Goal: Task Accomplishment & Management: Complete application form

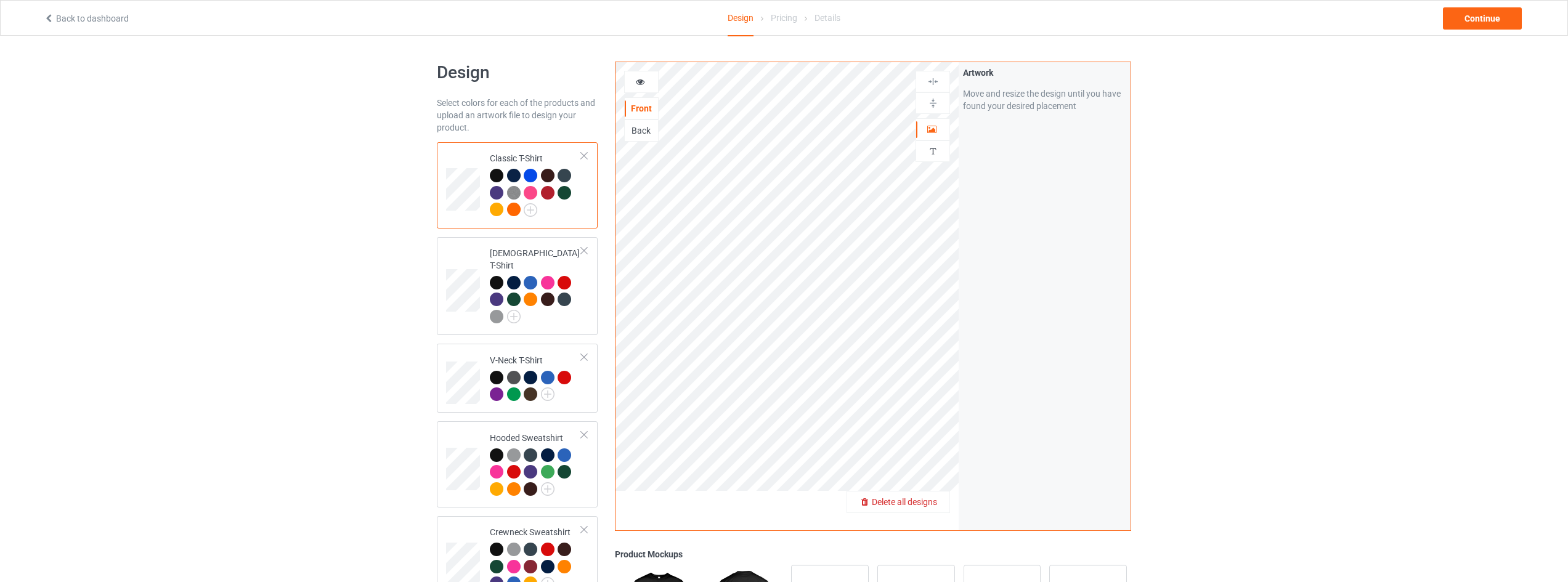
click at [924, 506] on span "Delete all designs" at bounding box center [904, 502] width 65 height 10
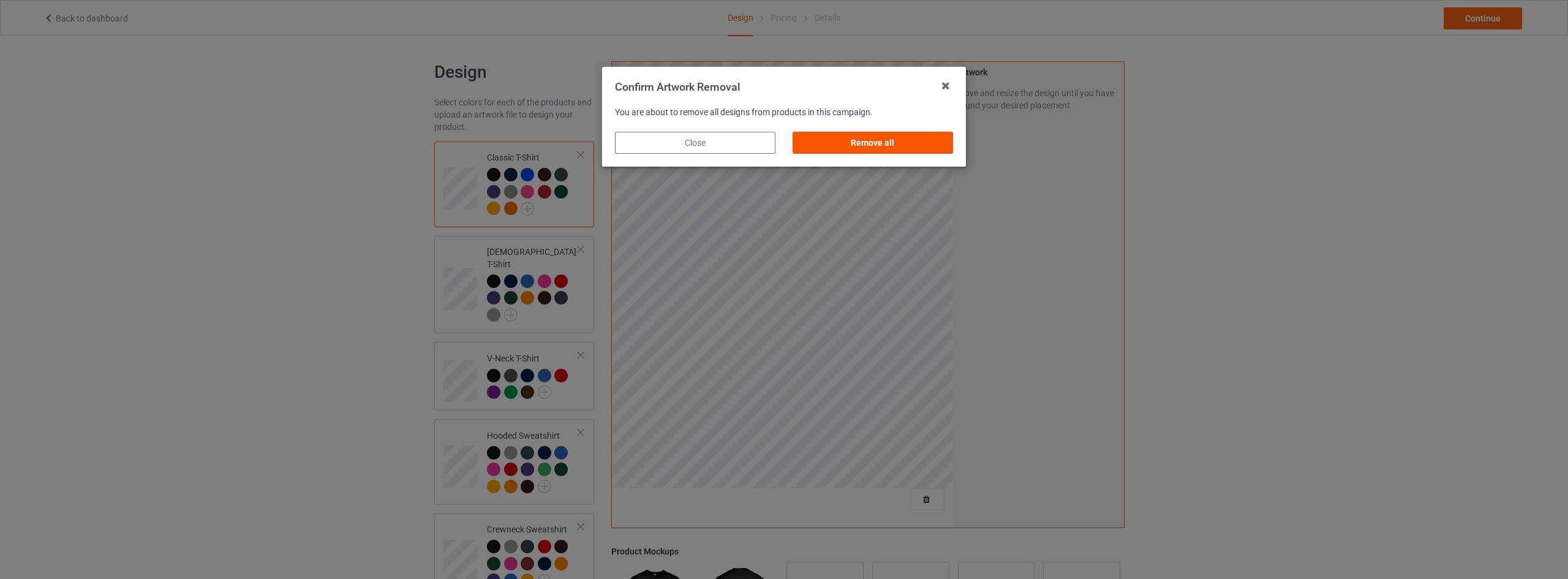
click at [894, 144] on div "Remove all" at bounding box center [873, 142] width 161 height 22
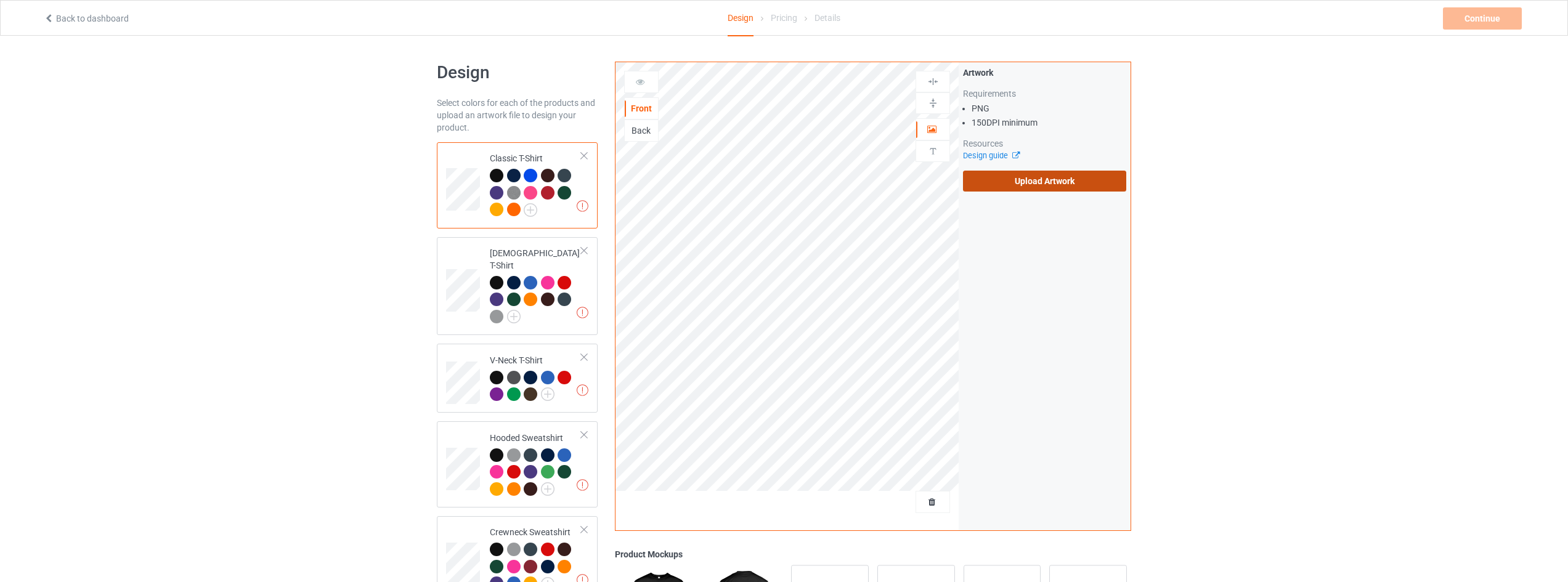
click at [1042, 176] on label "Upload Artwork" at bounding box center [1045, 180] width 163 height 21
click at [0, 0] on input "Upload Artwork" at bounding box center [0, 0] width 0 height 0
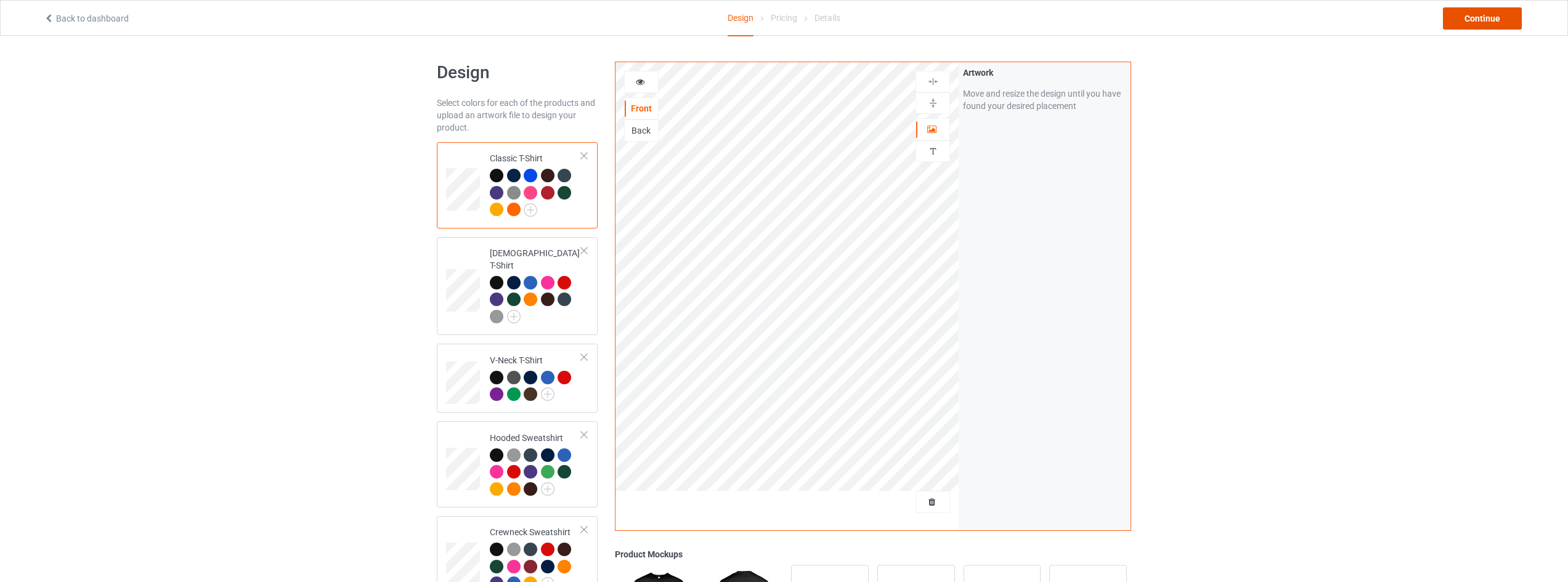
click at [1502, 11] on div "Continue" at bounding box center [1483, 18] width 79 height 22
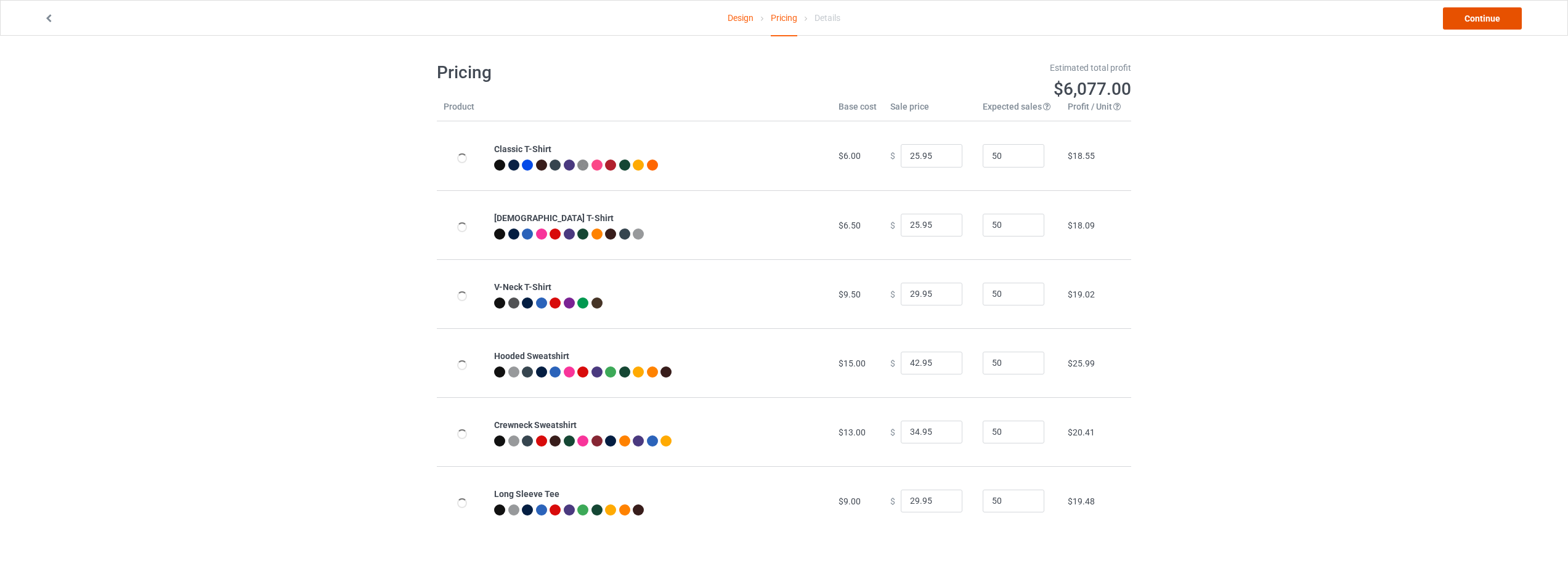
click at [1491, 15] on link "Continue" at bounding box center [1483, 18] width 79 height 22
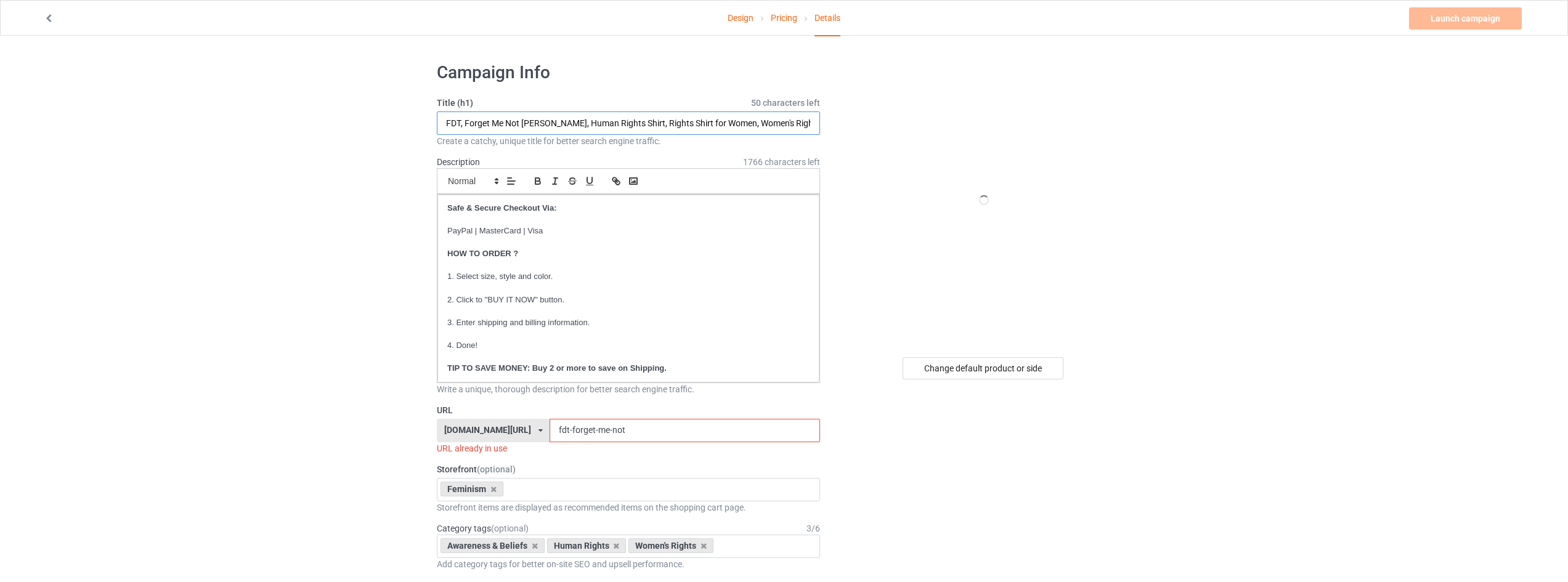
drag, startPoint x: 562, startPoint y: 119, endPoint x: 270, endPoint y: 136, distance: 292.5
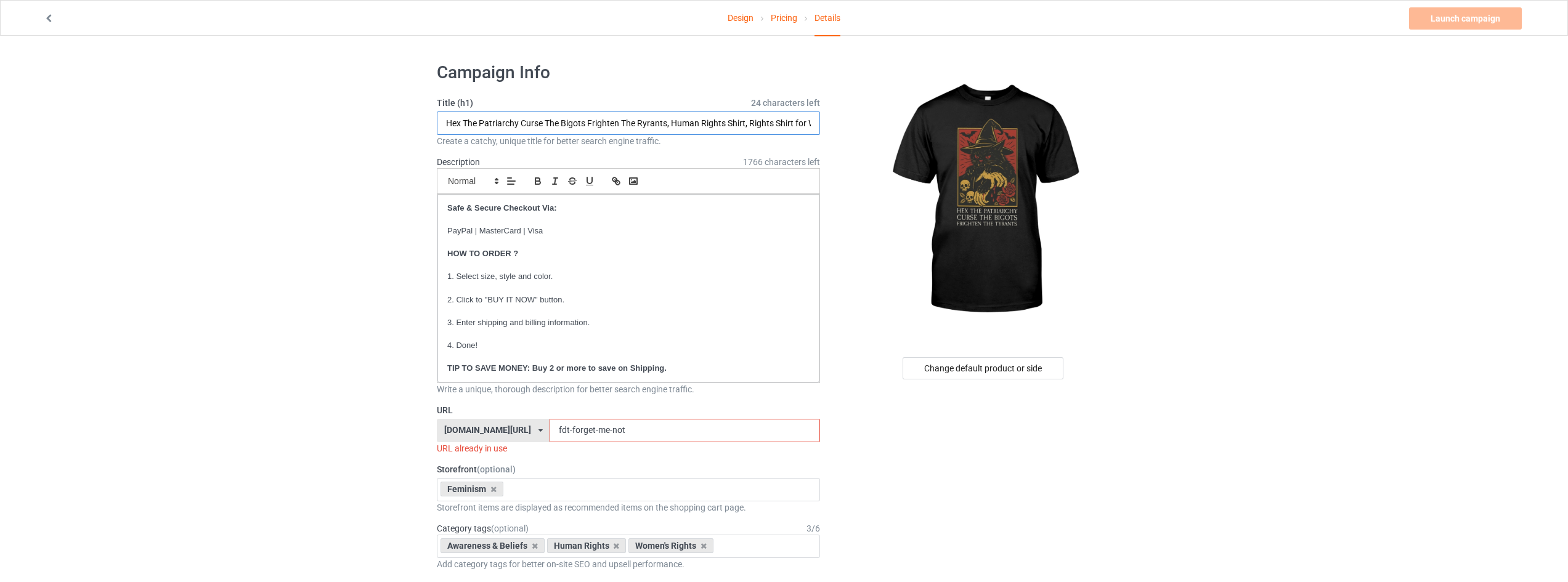
click at [640, 124] on input "Hex The Patriarchy Curse The Bigots Frighten The Ryrants, Human Rights Shirt, R…" at bounding box center [628, 123] width 383 height 24
type input "Hex The Patriarchy Curse The Bigots Frighten The Tyrants, Human Rights Shirt, R…"
drag, startPoint x: 647, startPoint y: 431, endPoint x: 488, endPoint y: 442, distance: 159.4
click at [502, 440] on div "[DOMAIN_NAME][URL] [DOMAIN_NAME][URL] [DOMAIN_NAME][URL] [DOMAIN_NAME][URL] [DO…" at bounding box center [628, 430] width 383 height 24
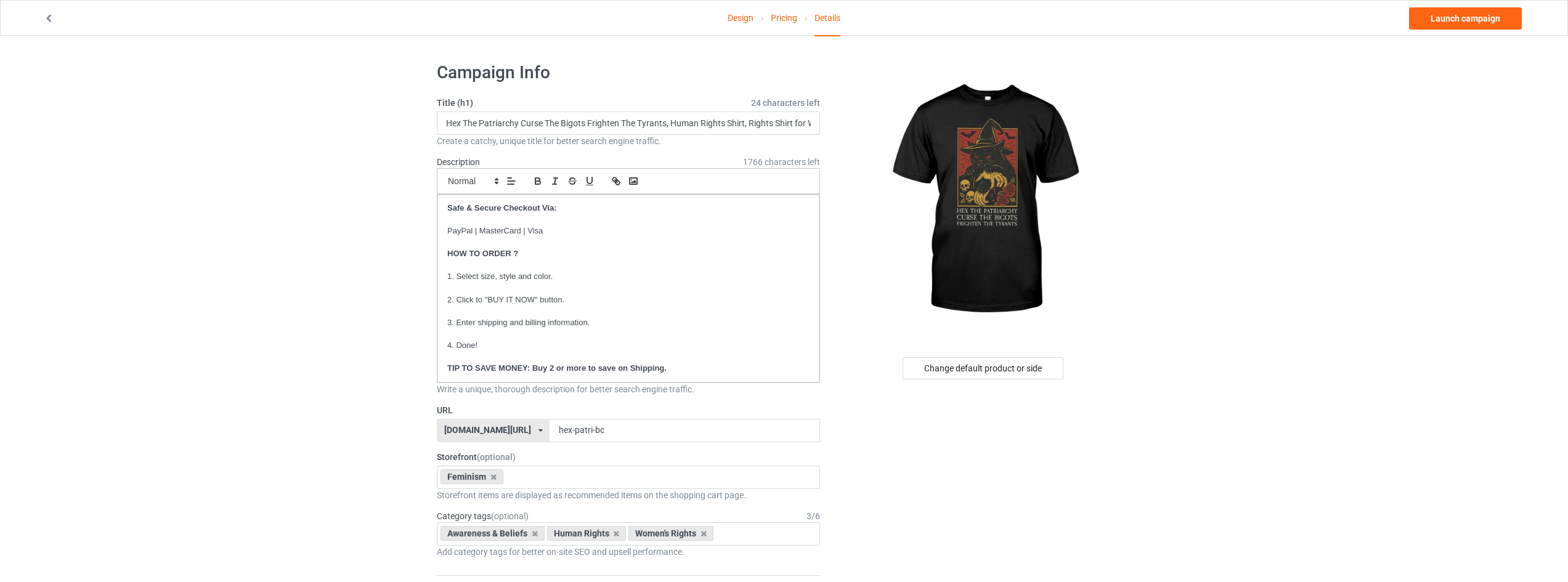
drag, startPoint x: 605, startPoint y: 430, endPoint x: 635, endPoint y: 426, distance: 30.3
click at [635, 426] on input "hex-patri-bc" at bounding box center [684, 430] width 270 height 24
type input "hex-patri-hlw"
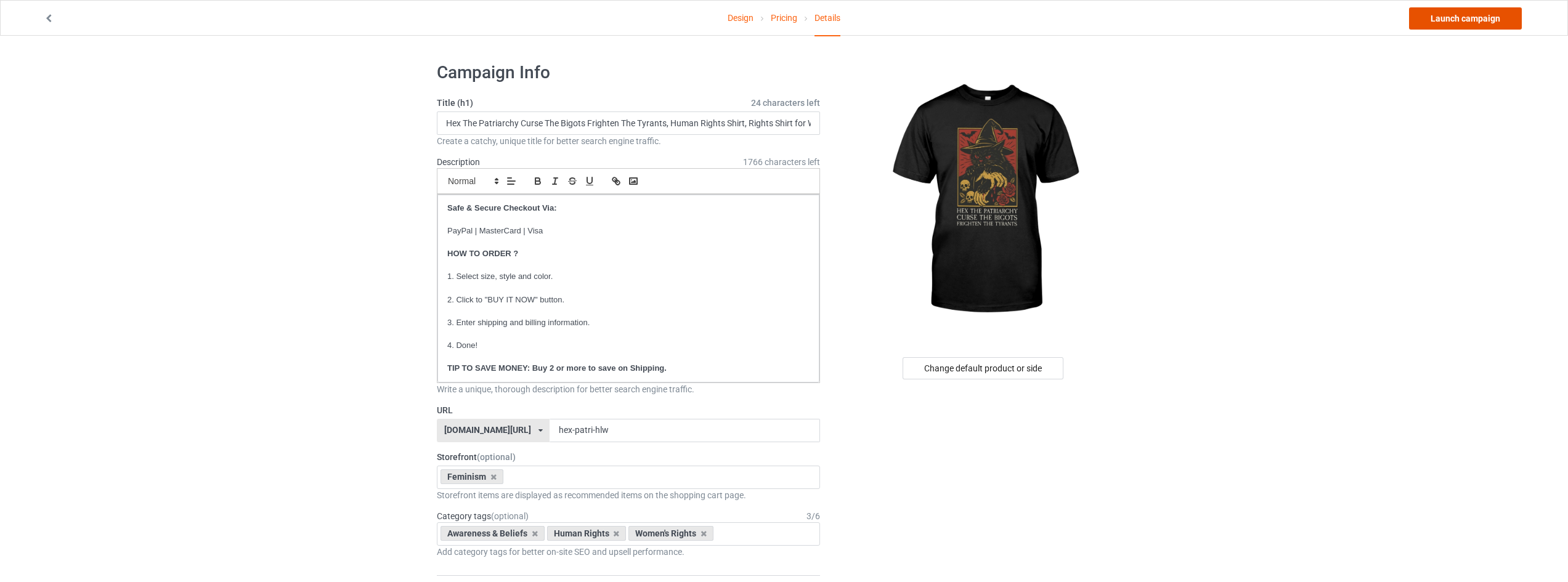
click at [1470, 18] on link "Launch campaign" at bounding box center [1465, 18] width 113 height 22
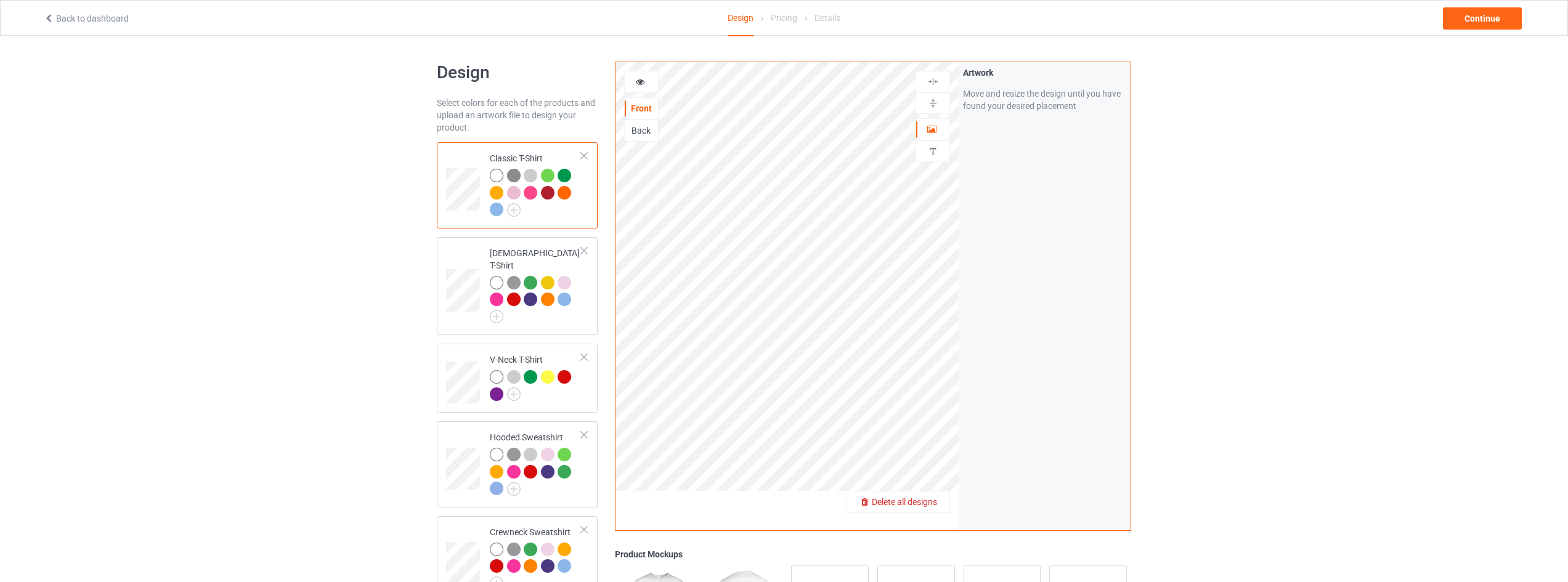
click at [937, 499] on span "Delete all designs" at bounding box center [904, 502] width 65 height 10
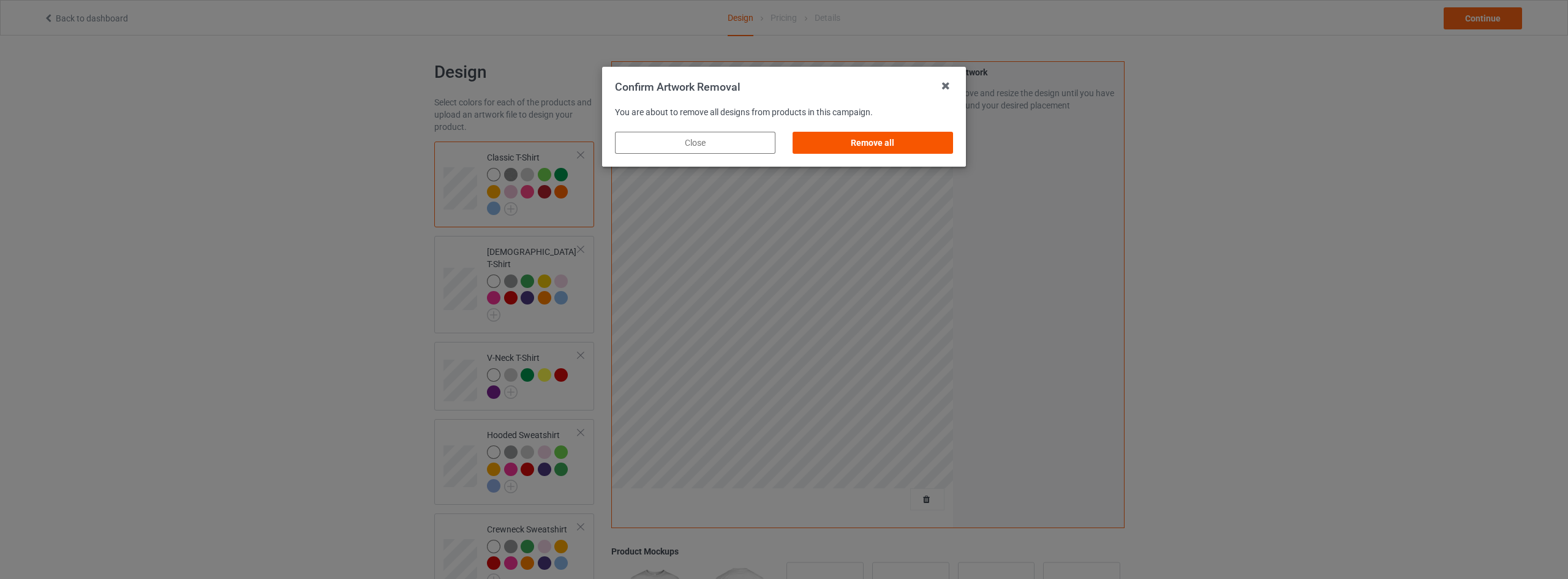
click at [903, 142] on div "Remove all" at bounding box center [873, 142] width 161 height 22
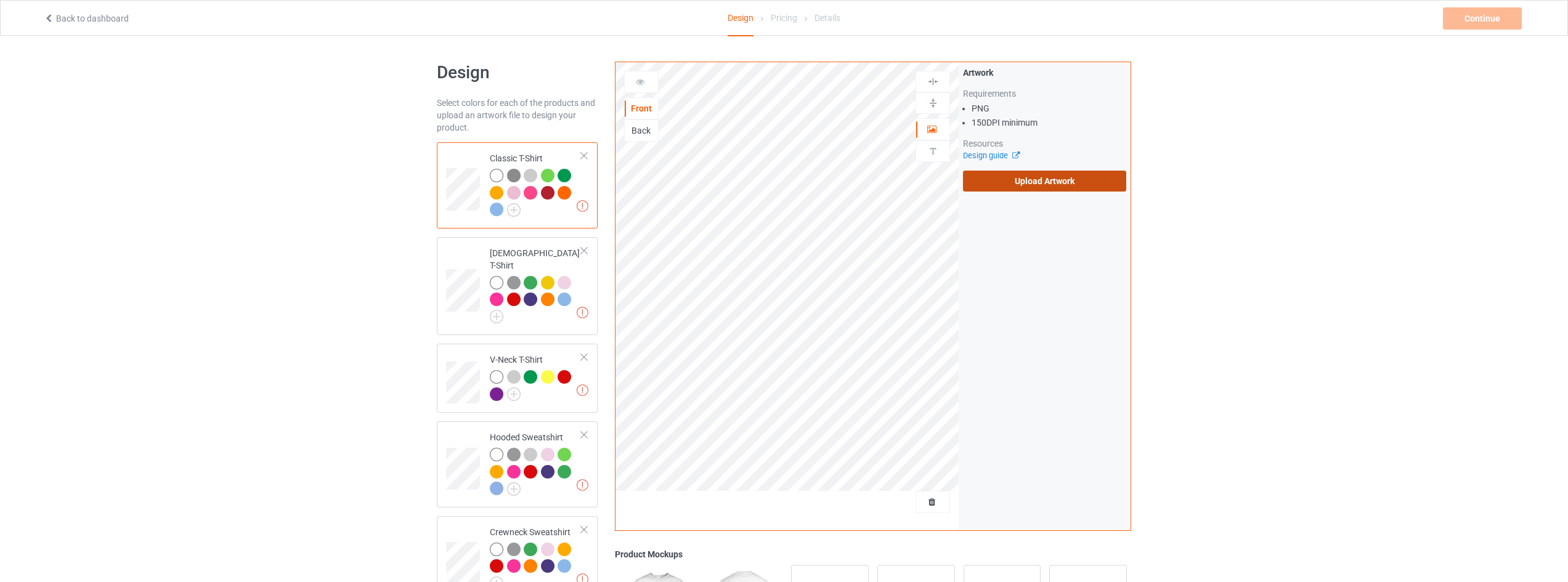
click at [1041, 184] on label "Upload Artwork" at bounding box center [1045, 180] width 163 height 21
click at [0, 0] on input "Upload Artwork" at bounding box center [0, 0] width 0 height 0
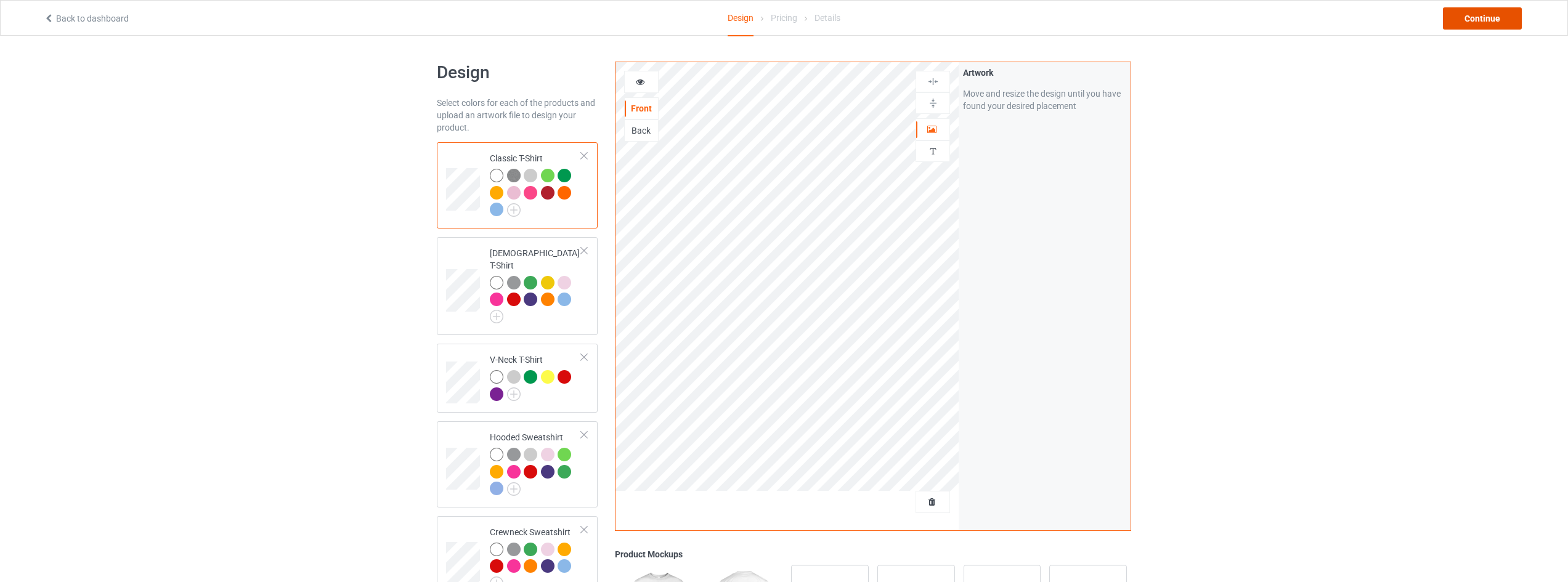
click at [1471, 25] on div "Continue" at bounding box center [1483, 18] width 79 height 22
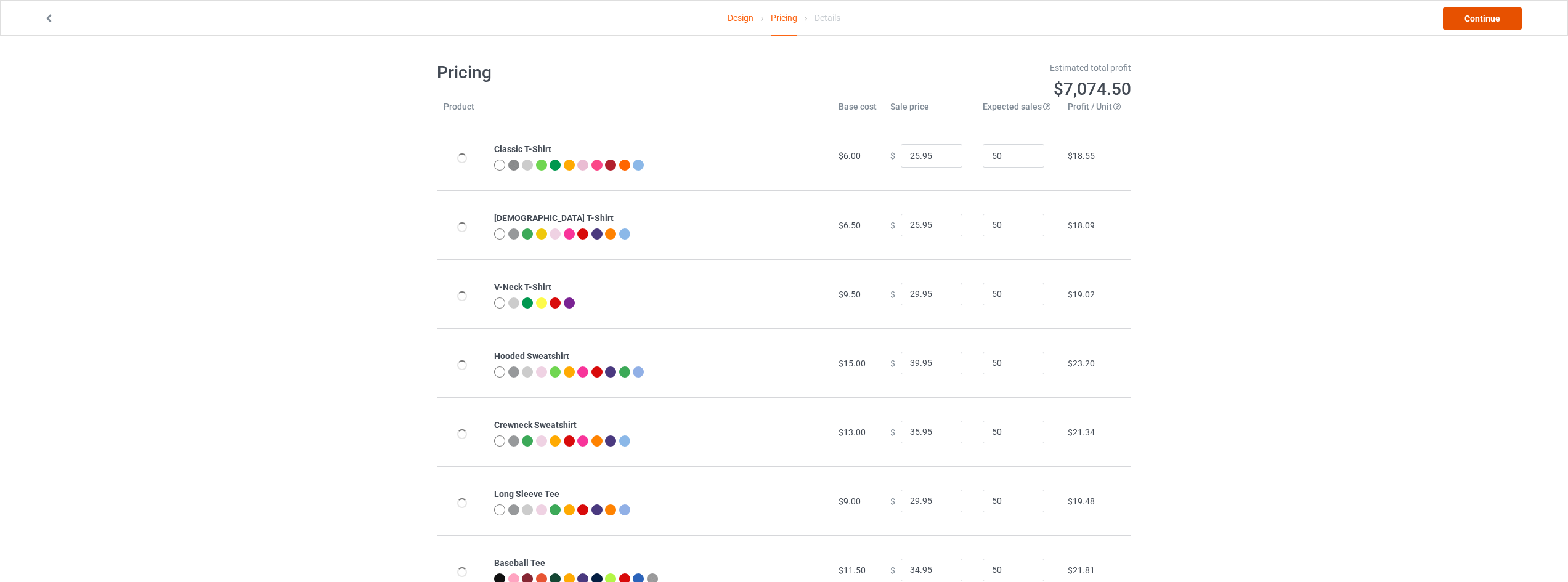
drag, startPoint x: 1474, startPoint y: 23, endPoint x: 1452, endPoint y: 23, distance: 22.0
click at [1480, 20] on link "Continue" at bounding box center [1483, 18] width 79 height 22
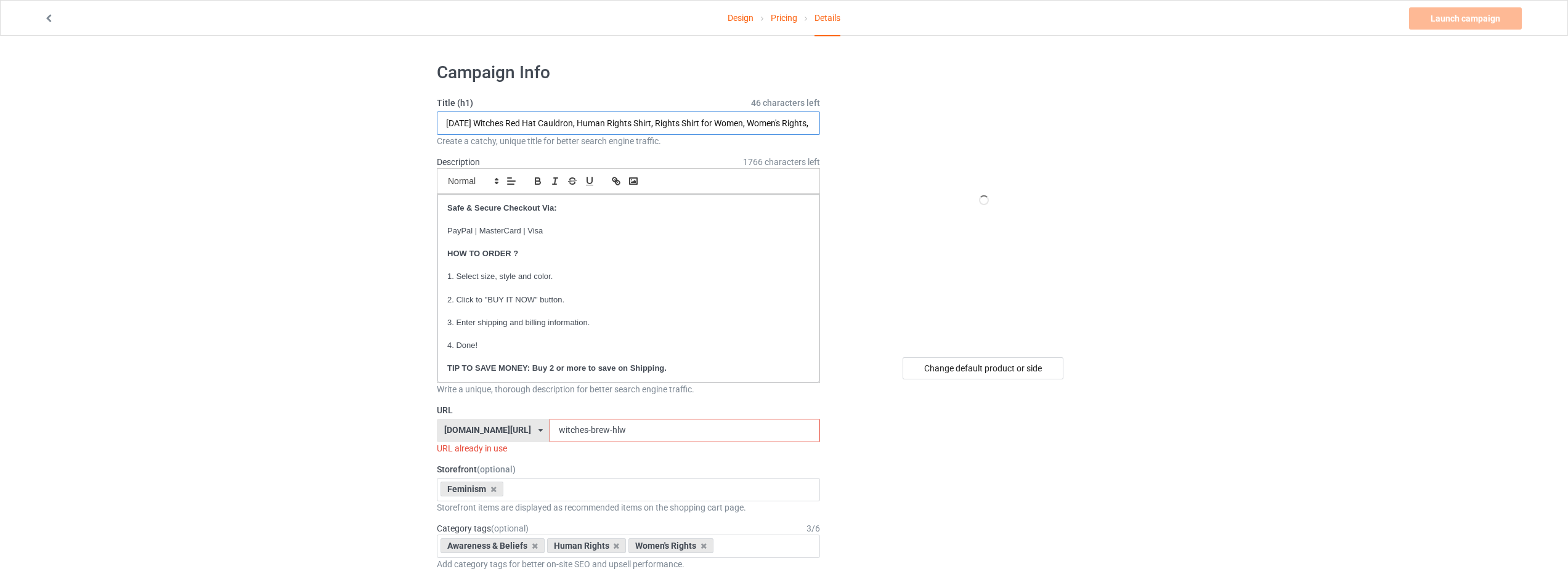
drag, startPoint x: 588, startPoint y: 122, endPoint x: 557, endPoint y: 123, distance: 31.0
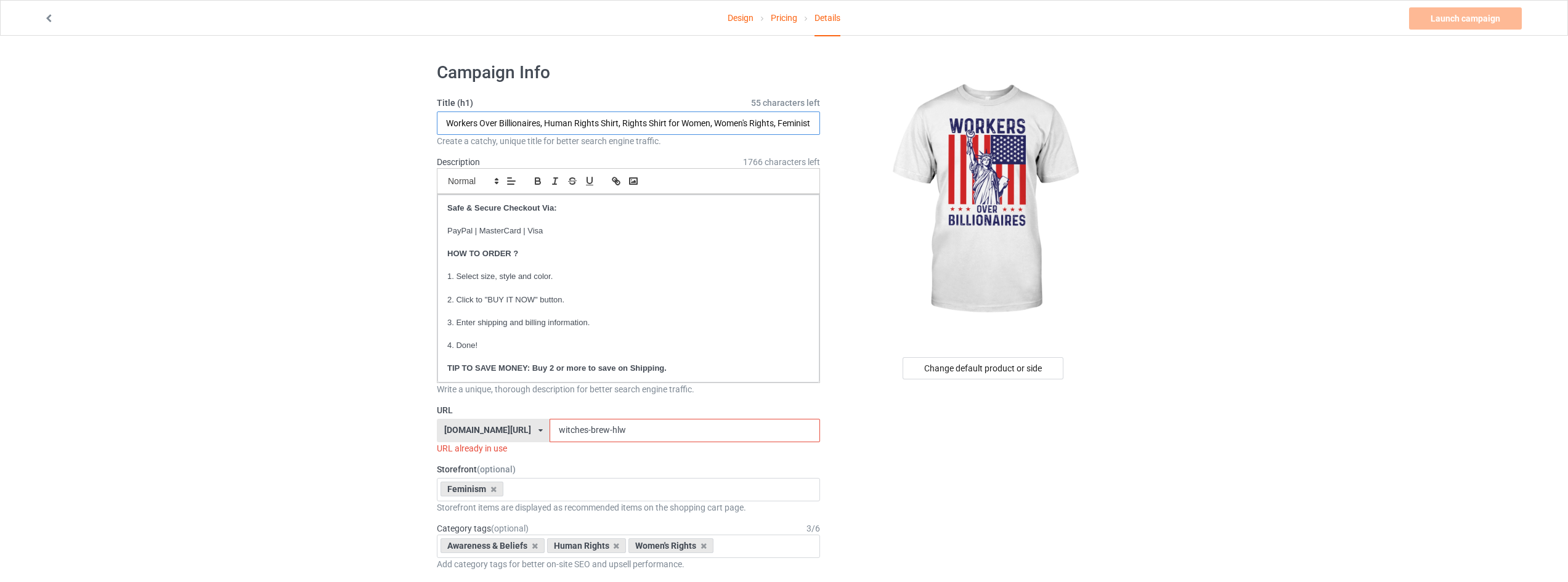
type input "Workers Over Billionaires, Human Rights Shirt, Rights Shirt for Women, Women's …"
drag, startPoint x: 666, startPoint y: 431, endPoint x: 563, endPoint y: 451, distance: 104.9
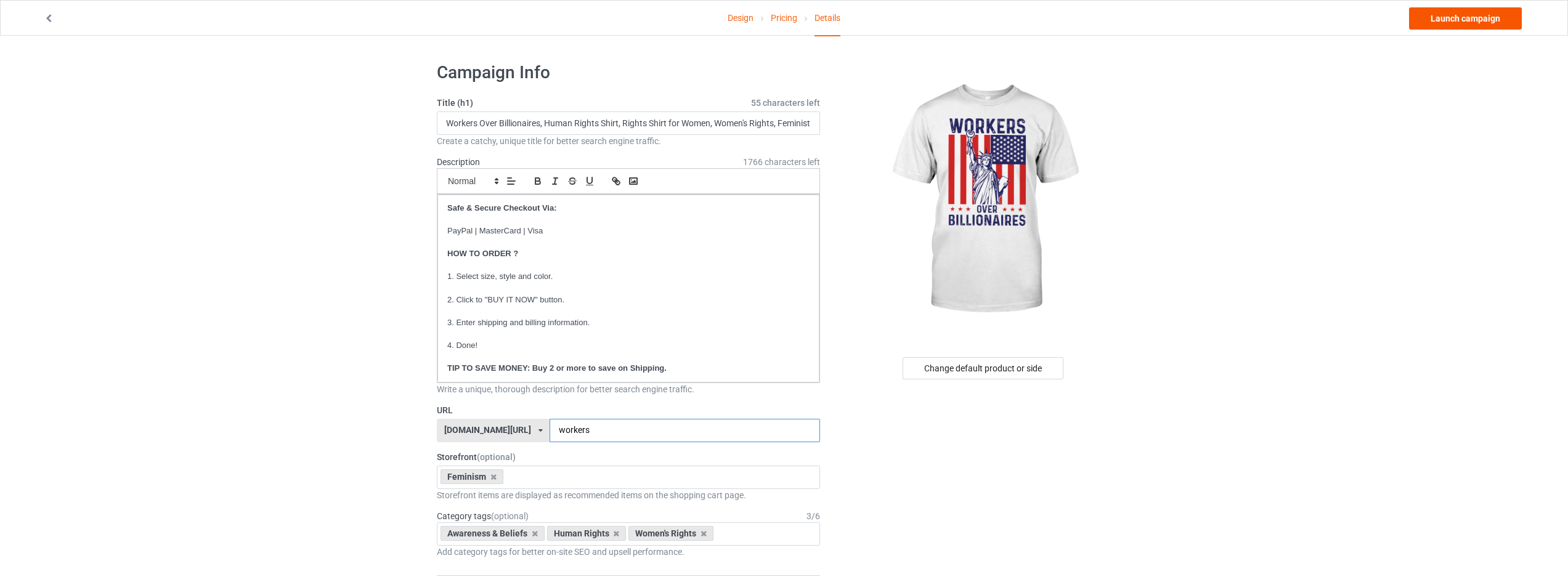
type input "workers"
click at [1461, 18] on link "Launch campaign" at bounding box center [1465, 18] width 113 height 22
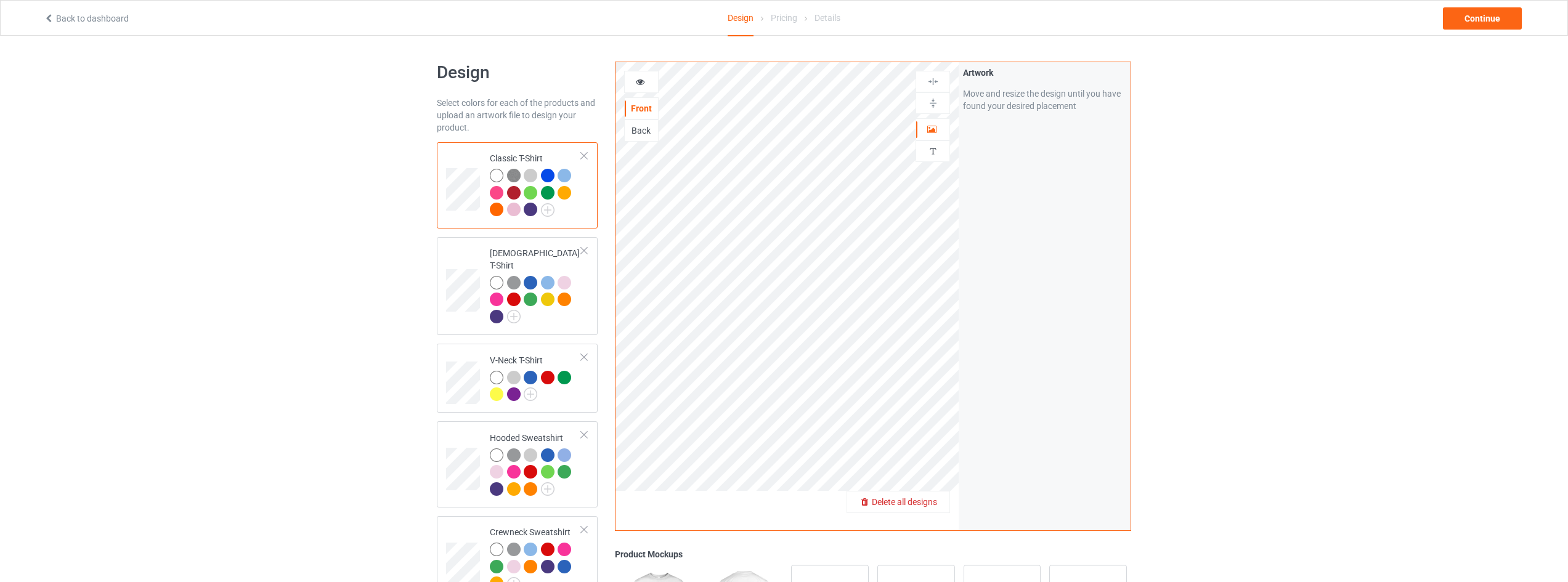
click at [933, 506] on span "Delete all designs" at bounding box center [904, 502] width 65 height 10
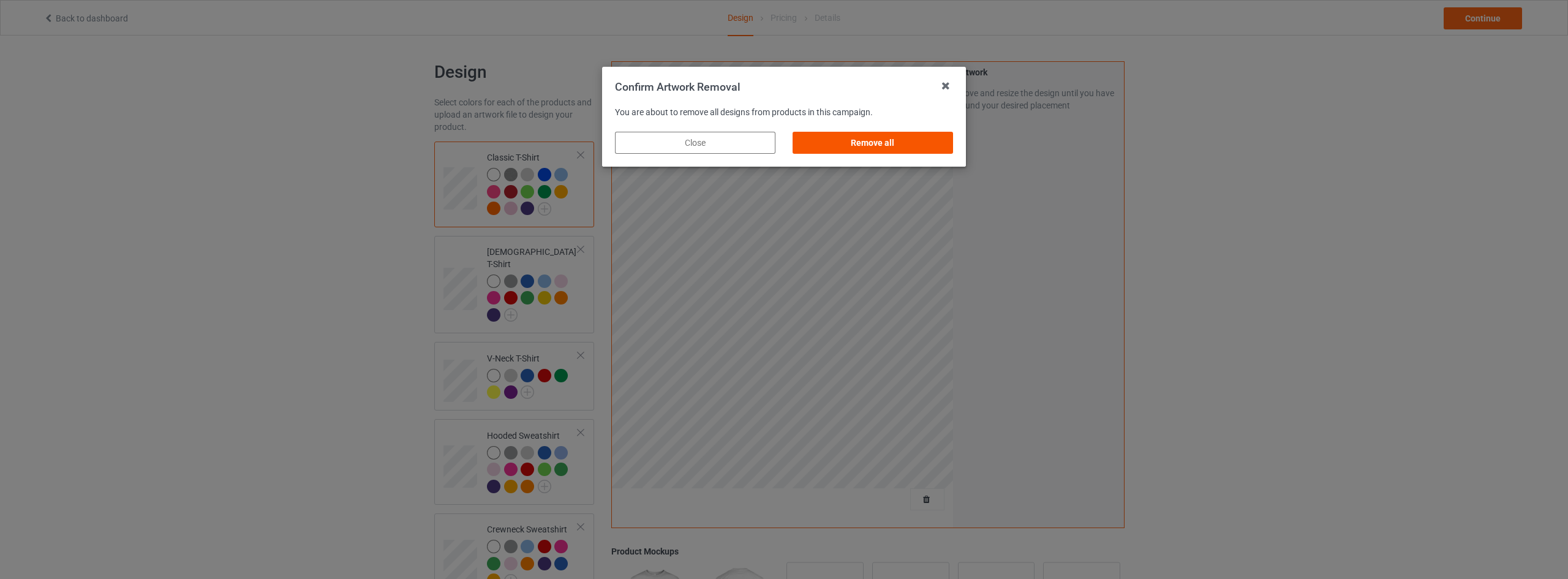
click at [882, 137] on div "Remove all" at bounding box center [873, 142] width 161 height 22
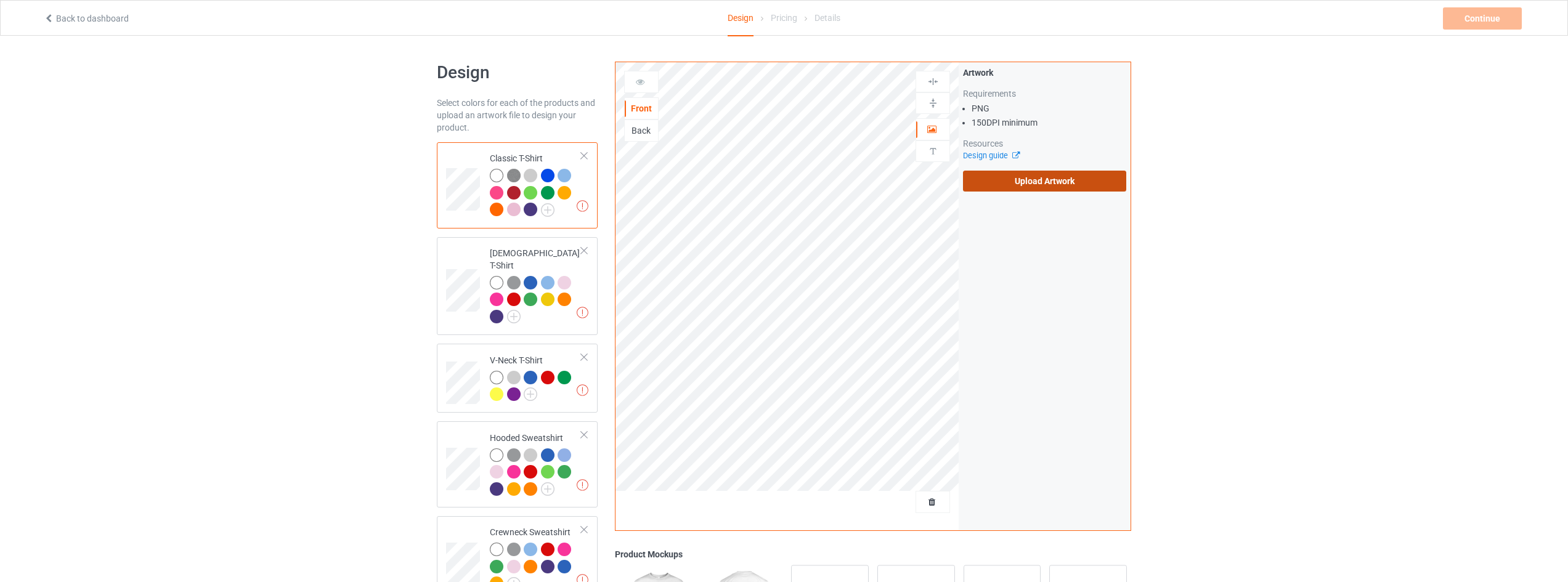
click at [1046, 180] on label "Upload Artwork" at bounding box center [1045, 180] width 163 height 21
click at [0, 0] on input "Upload Artwork" at bounding box center [0, 0] width 0 height 0
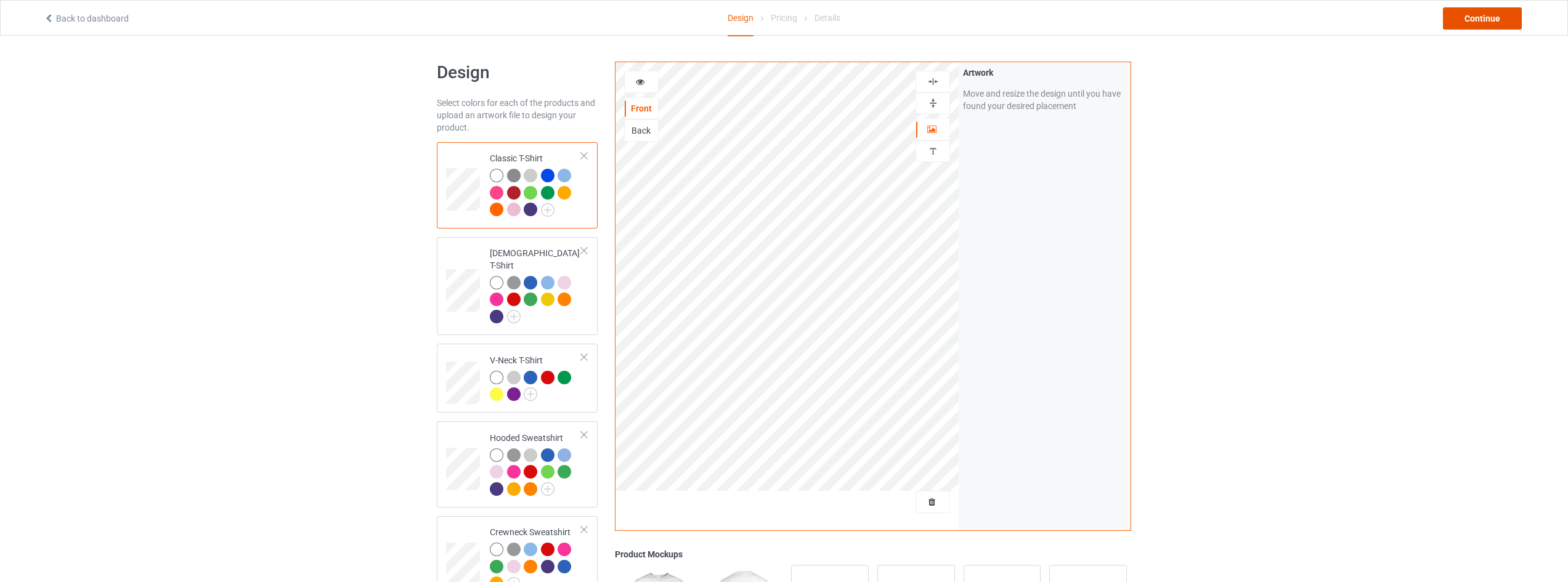
click at [1472, 22] on div "Continue" at bounding box center [1483, 18] width 79 height 22
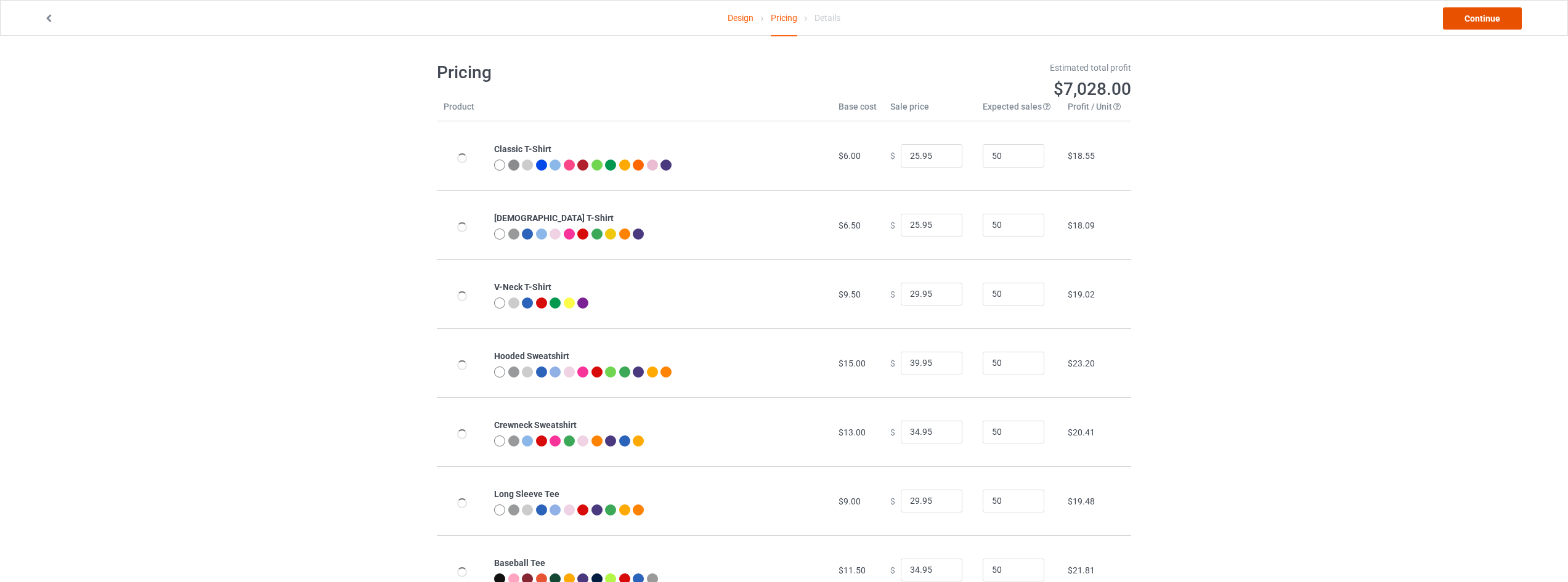
click at [1485, 20] on link "Continue" at bounding box center [1483, 18] width 79 height 22
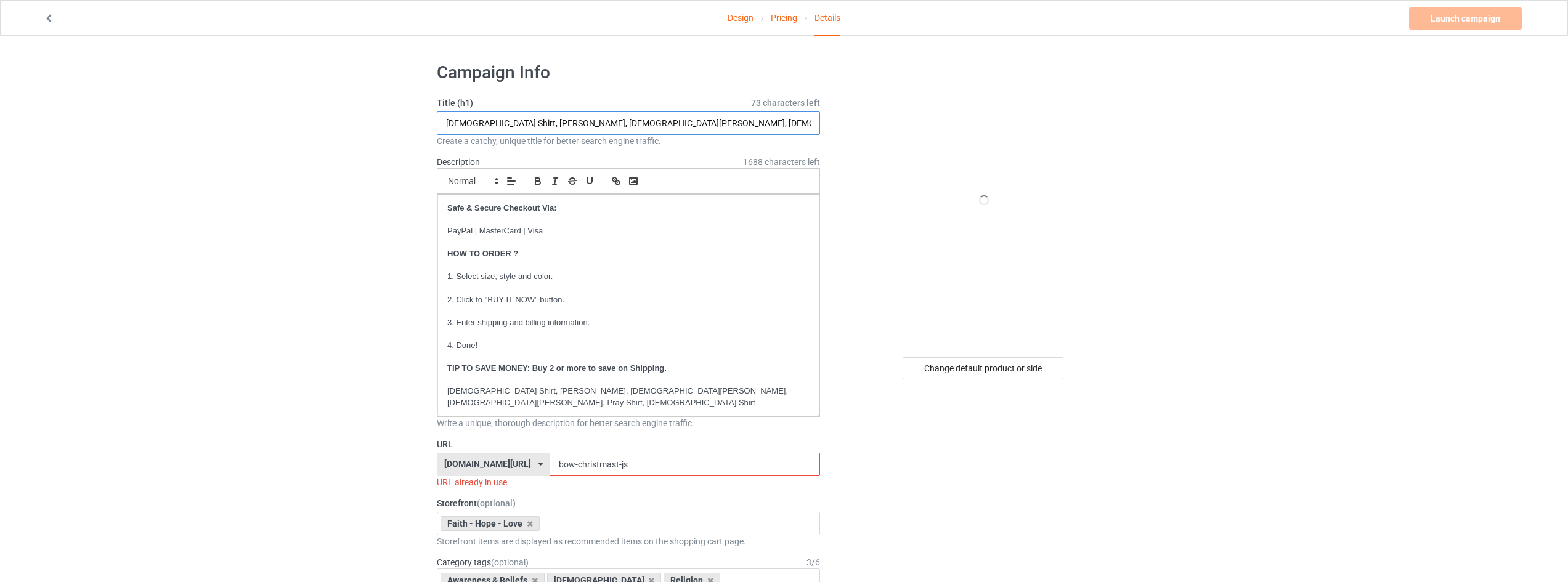
click at [445, 123] on input "God Shirt, Faith Shirt, Christian Shirt, Jesus Shirt, Pray Shirt, Bible Shirt" at bounding box center [628, 123] width 383 height 24
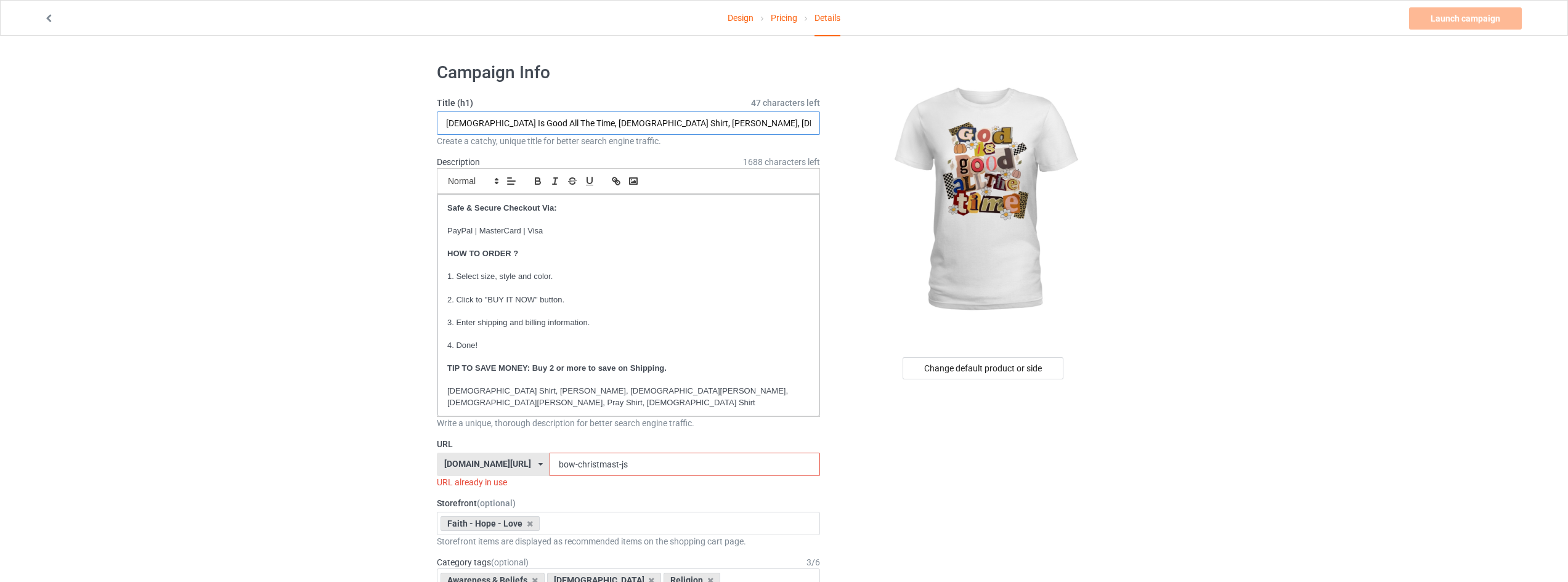
type input "God Is Good All The Time, God Shirt, Faith Shirt, Christian Shirt, Jesus Shirt,…"
drag, startPoint x: 642, startPoint y: 449, endPoint x: 453, endPoint y: 441, distance: 189.2
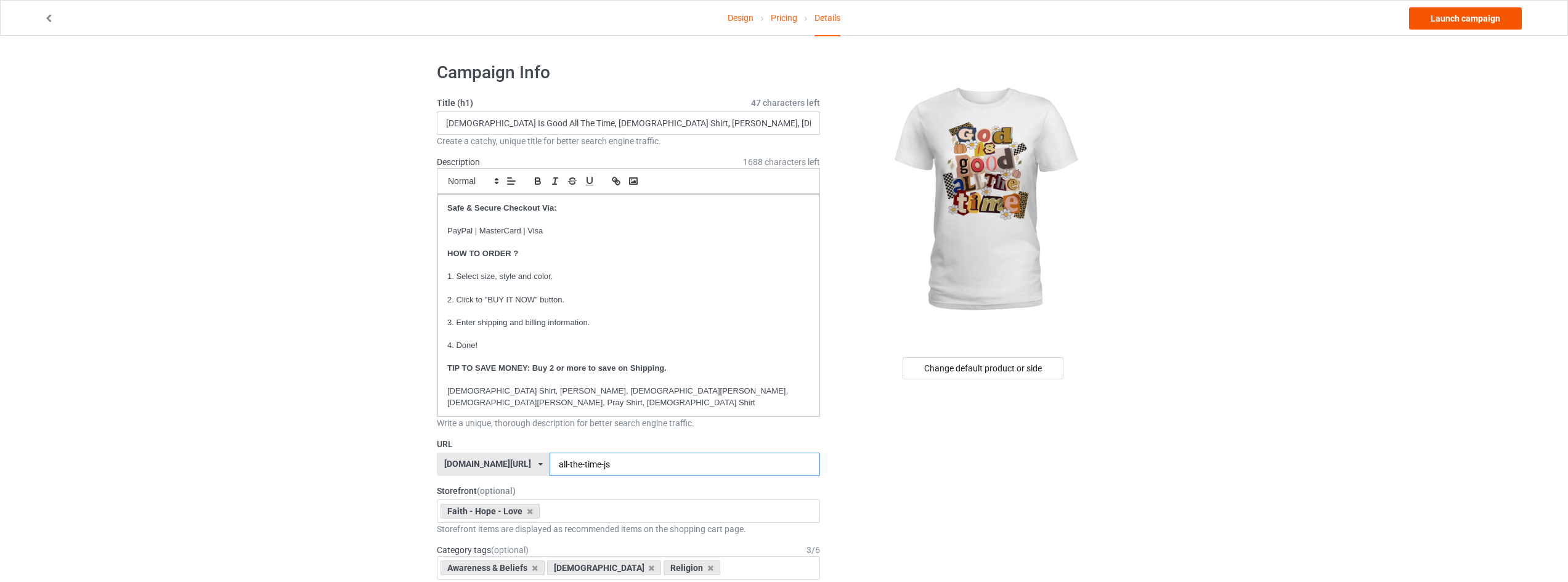
type input "all-the-time-js"
click at [1468, 24] on link "Launch campaign" at bounding box center [1465, 18] width 113 height 22
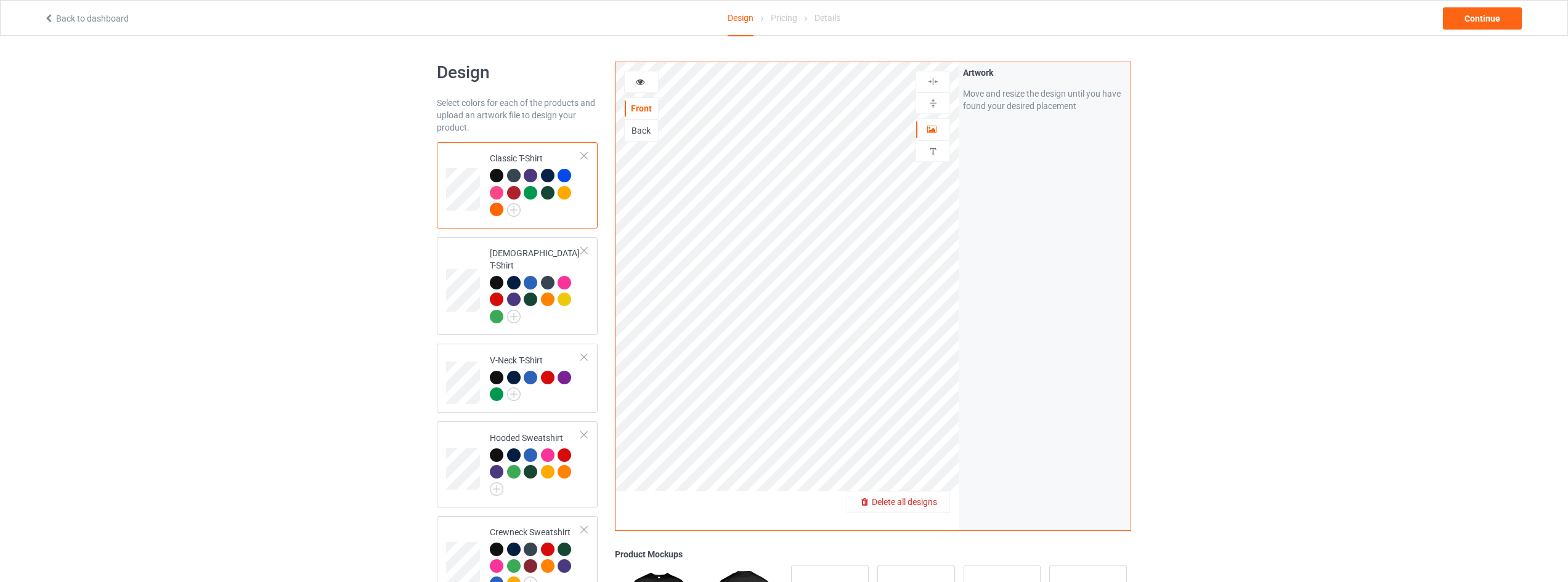
click at [935, 504] on span "Delete all designs" at bounding box center [904, 502] width 65 height 10
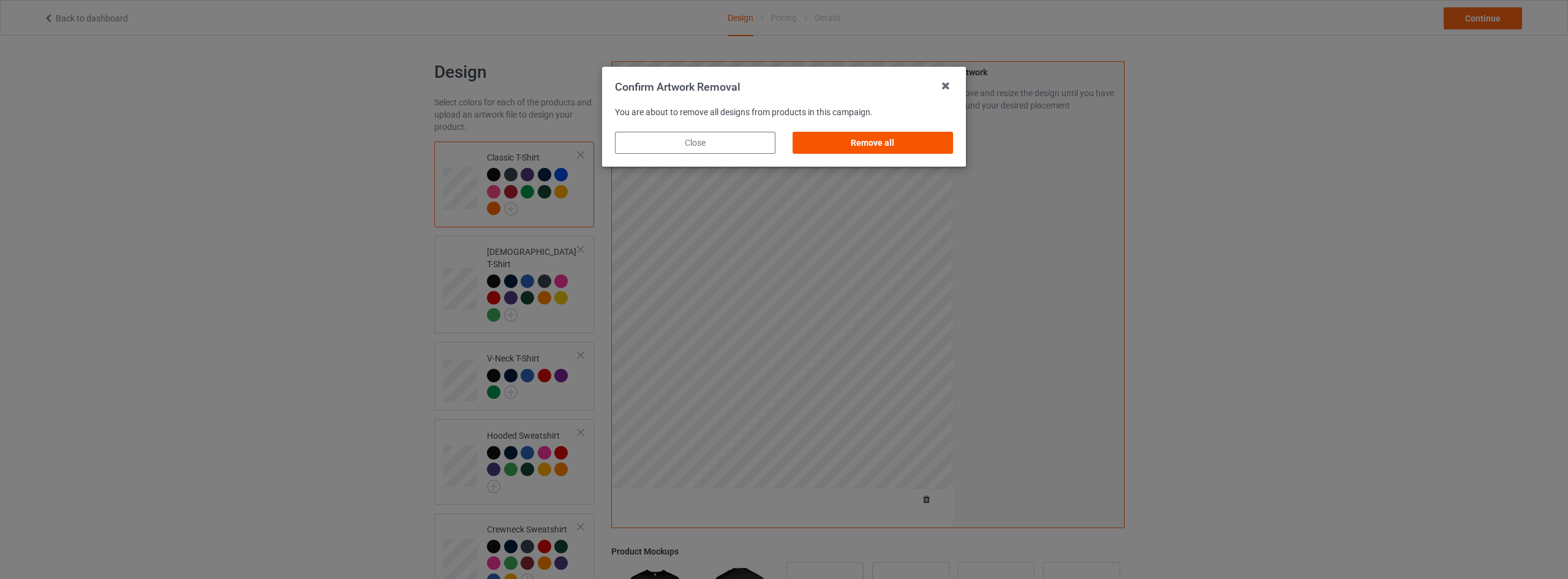
click at [894, 134] on div "Remove all" at bounding box center [873, 142] width 161 height 22
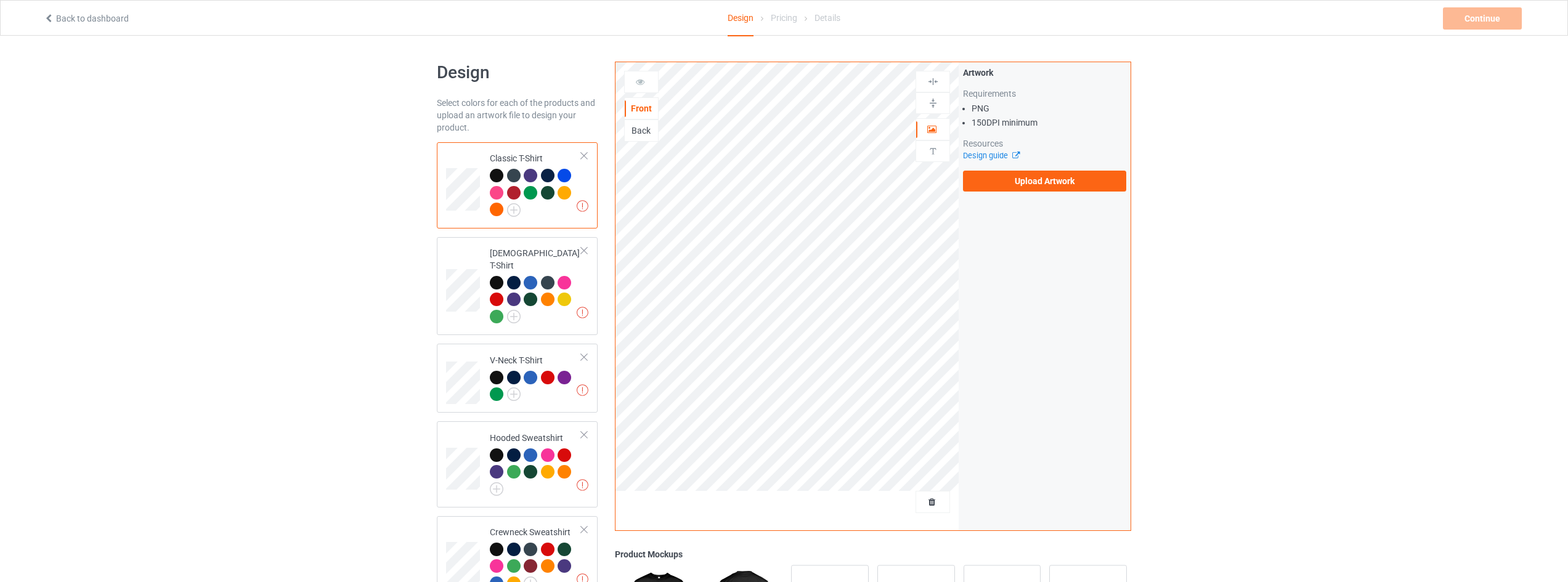
click at [1038, 166] on div "Artwork Requirements PNG 150 DPI minimum Resources Design guide Upload Artwork" at bounding box center [1045, 129] width 163 height 125
click at [1043, 177] on label "Upload Artwork" at bounding box center [1045, 180] width 163 height 21
click at [0, 0] on input "Upload Artwork" at bounding box center [0, 0] width 0 height 0
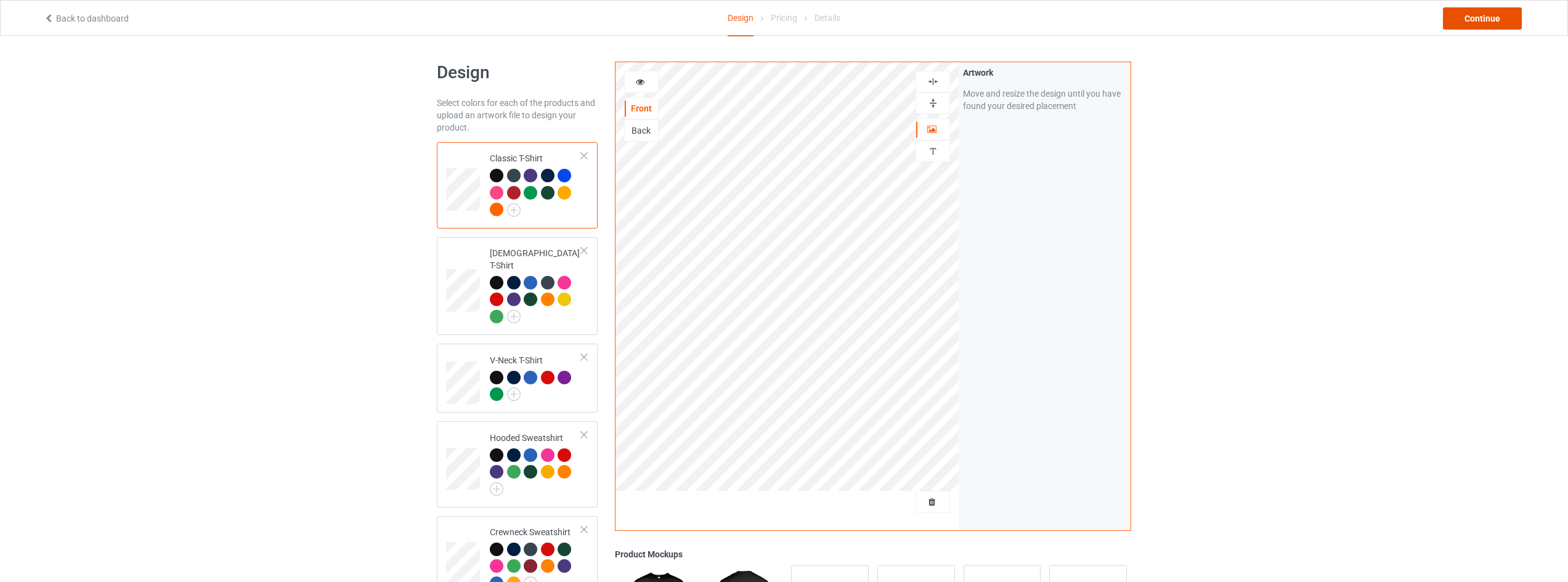
click at [1480, 17] on div "Continue" at bounding box center [1483, 18] width 79 height 22
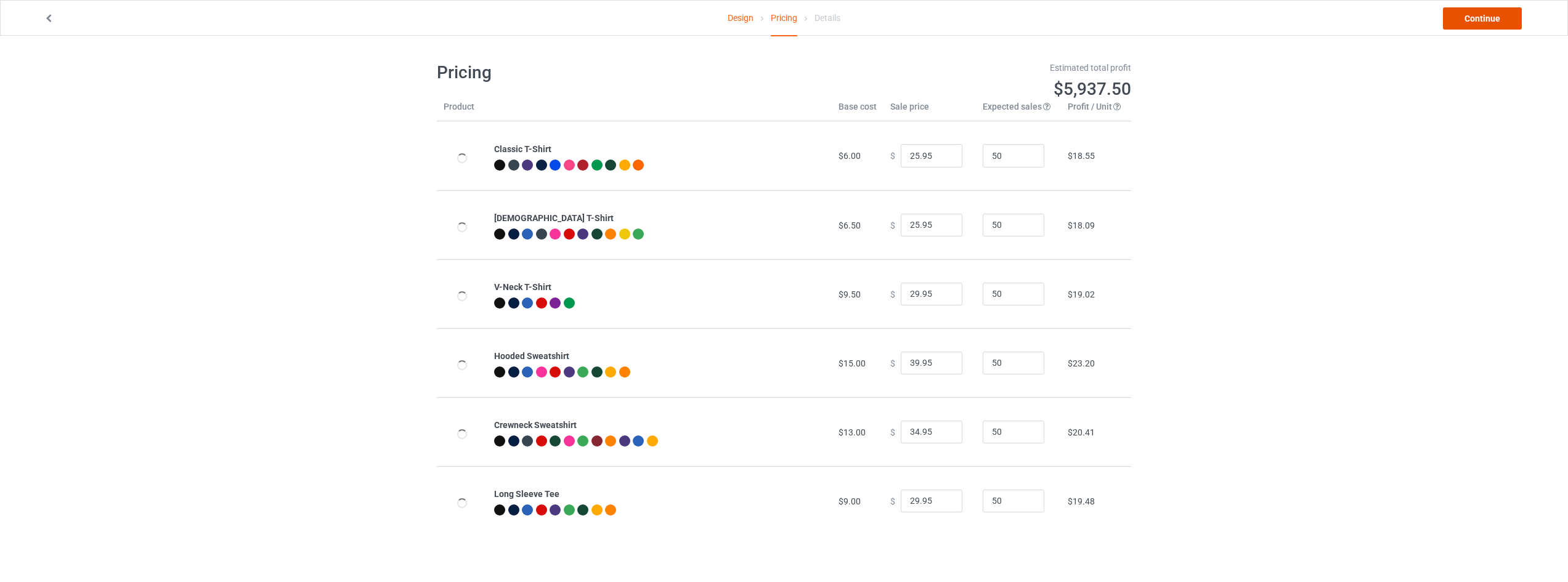
click at [1487, 15] on link "Continue" at bounding box center [1483, 18] width 79 height 22
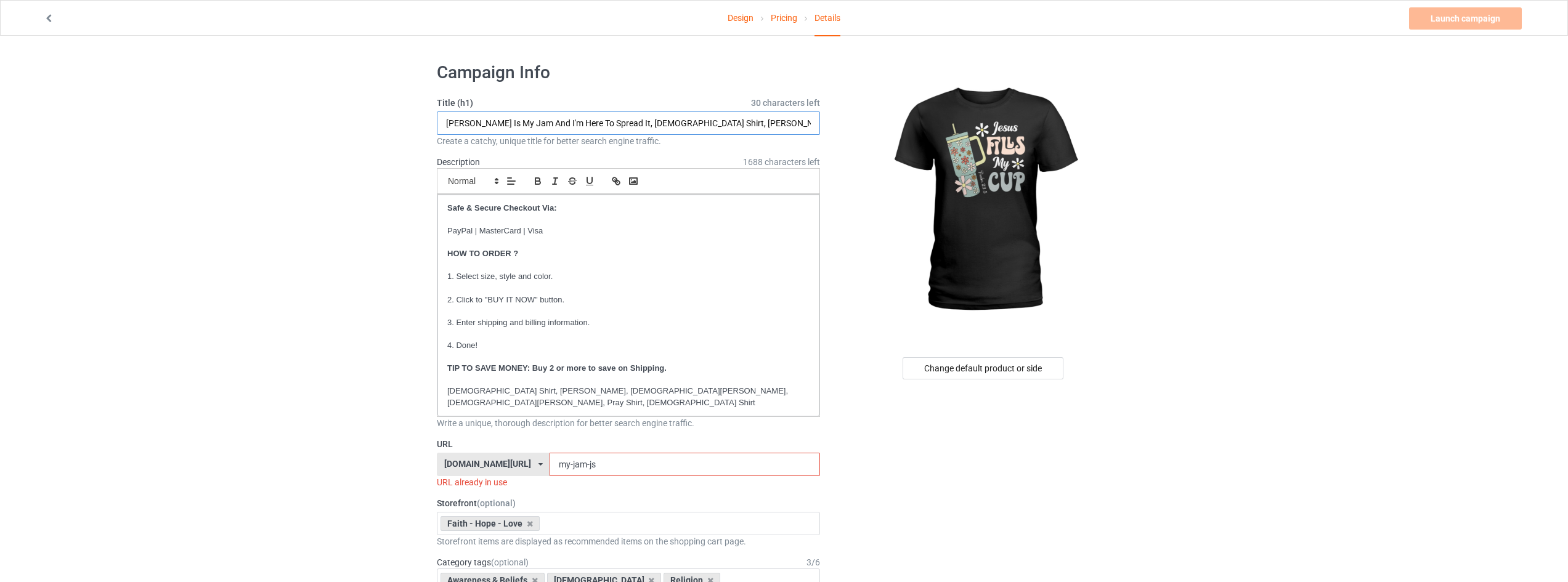
drag, startPoint x: 609, startPoint y: 122, endPoint x: 471, endPoint y: 125, distance: 138.0
click at [471, 125] on input "Jesus Is My Jam And I'm Here To Spread It, God Shirt, Faith Shirt, Christian Sh…" at bounding box center [628, 123] width 383 height 24
type input "Jesus Fills My Cup, God Shirt, Faith Shirt, Christian Shirt, Jesus Shirt, Pray …"
drag, startPoint x: 651, startPoint y: 461, endPoint x: 526, endPoint y: 454, distance: 125.2
click at [517, 461] on div "faithhopeloveshirts.com/ animalplanetclothing.com/ besthippiestyles.com/ clawsa…" at bounding box center [628, 464] width 383 height 24
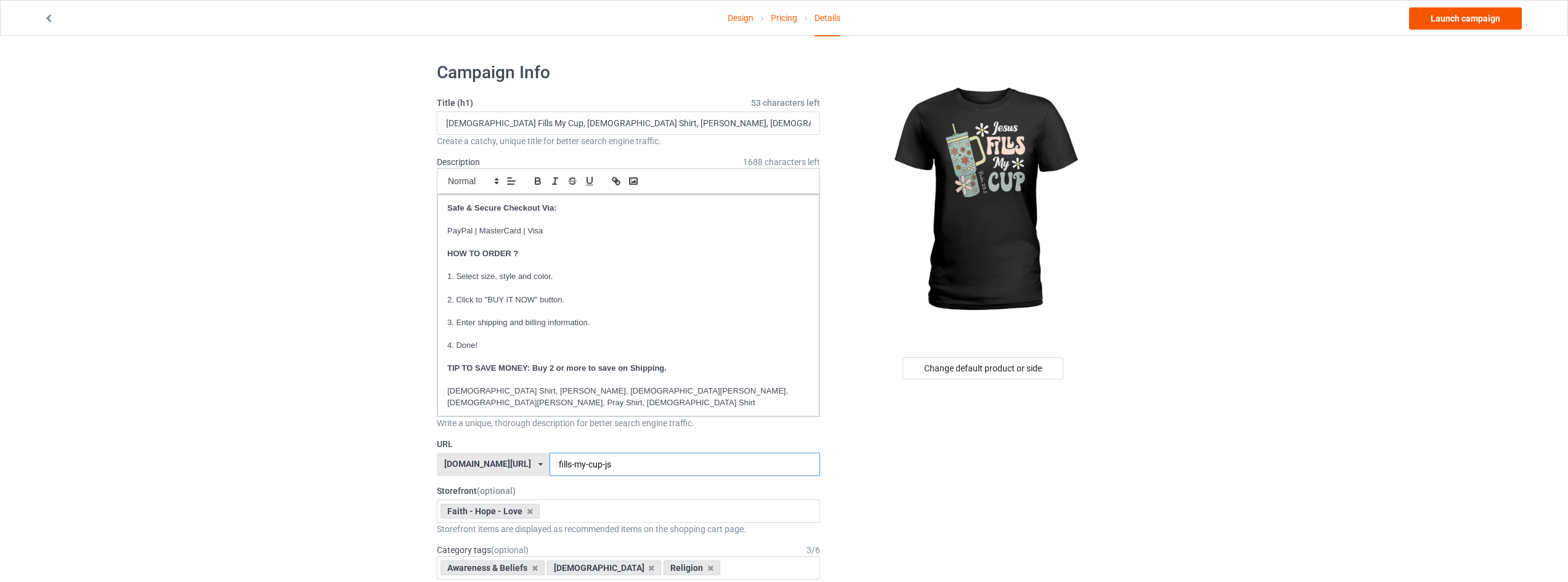
type input "fills-my-cup-js"
click at [1466, 17] on link "Launch campaign" at bounding box center [1465, 18] width 113 height 22
